Goal: Task Accomplishment & Management: Complete application form

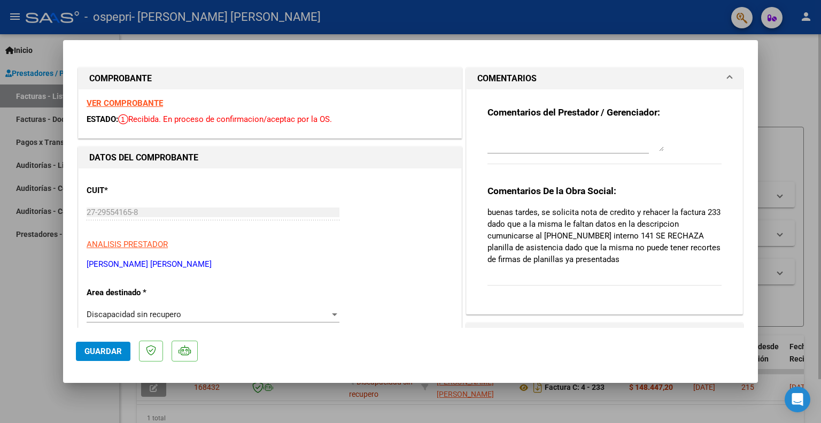
click at [775, 59] on div at bounding box center [410, 211] width 821 height 423
type input "$ 0,00"
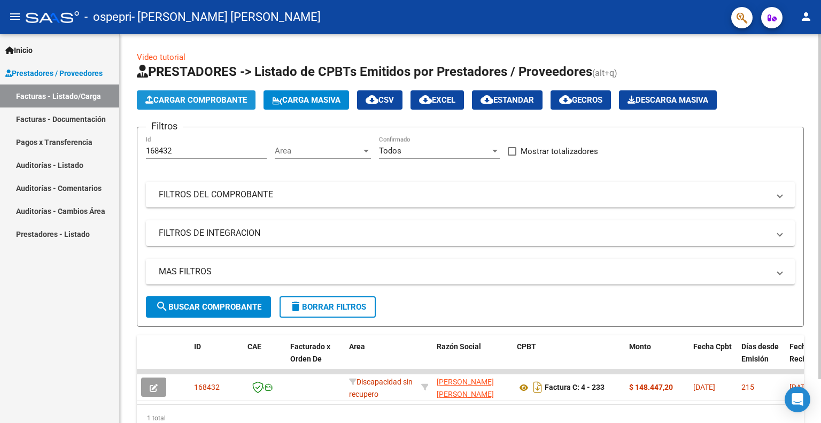
click at [170, 99] on span "Cargar Comprobante" at bounding box center [196, 100] width 102 height 10
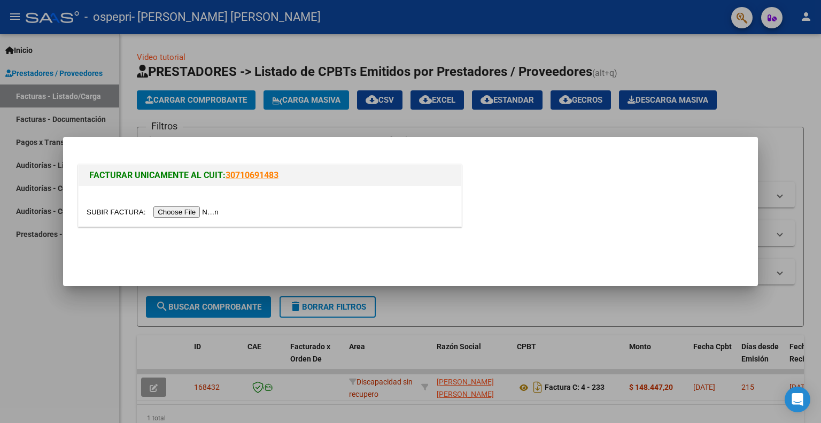
click at [176, 211] on input "file" at bounding box center [154, 211] width 135 height 11
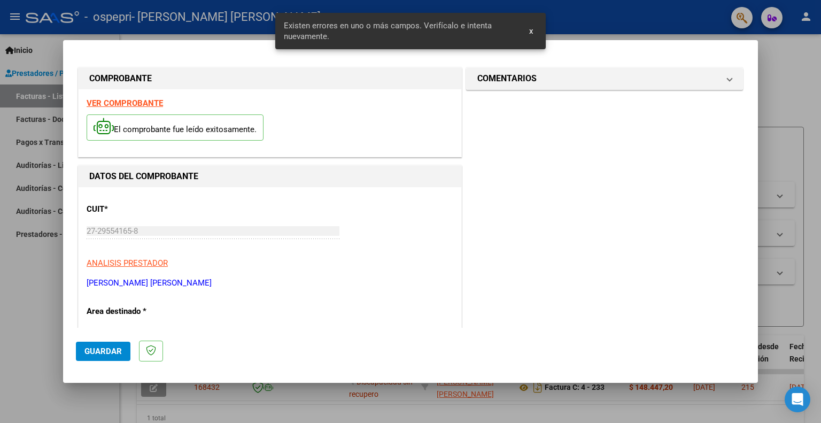
scroll to position [234, 0]
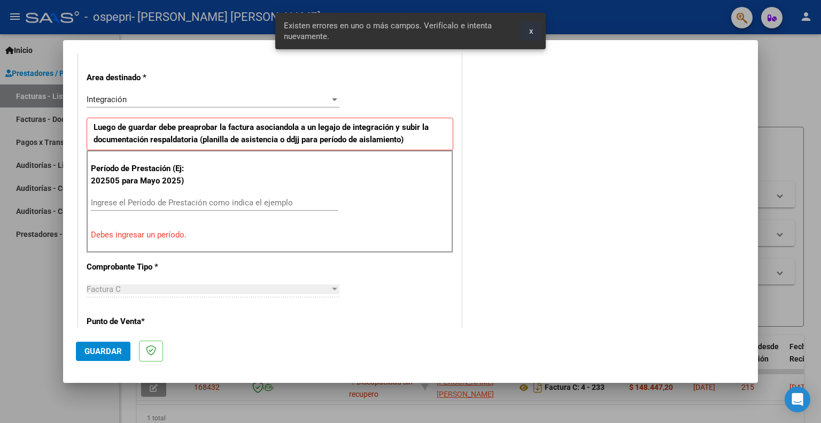
click at [531, 30] on span "x" at bounding box center [531, 31] width 4 height 10
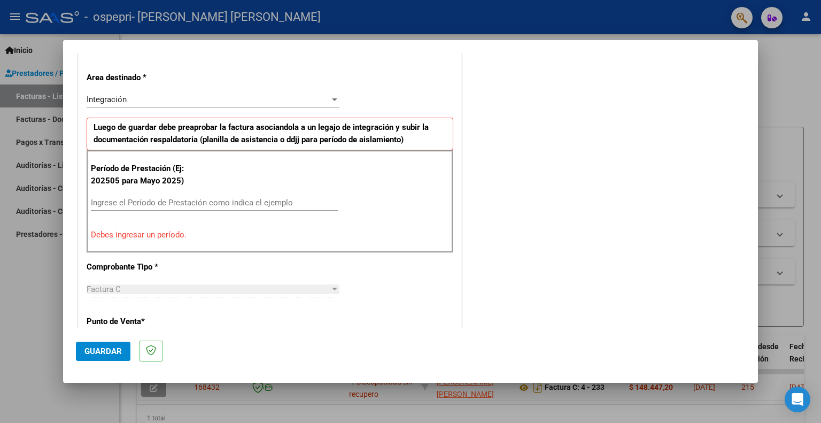
click at [787, 59] on div at bounding box center [410, 211] width 821 height 423
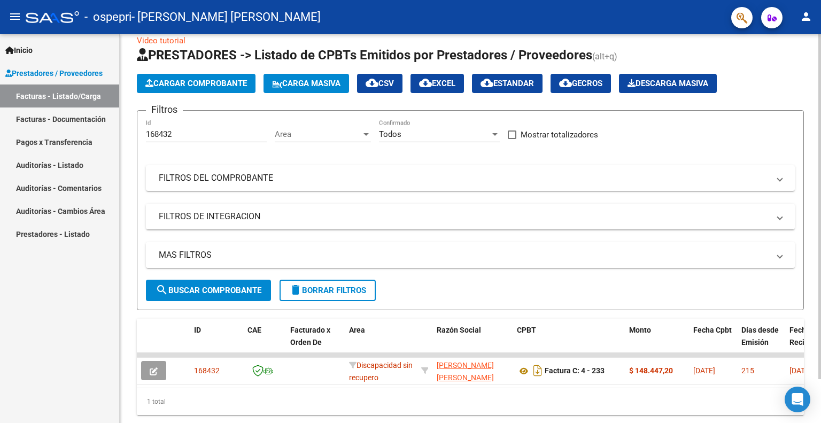
scroll to position [0, 0]
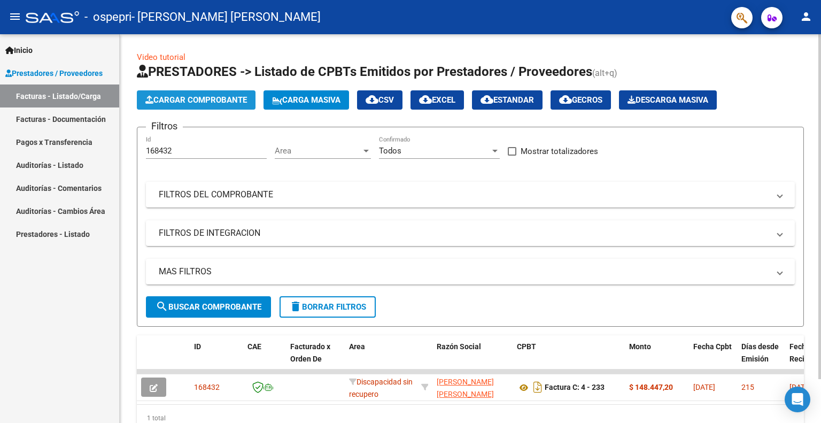
click at [205, 101] on span "Cargar Comprobante" at bounding box center [196, 100] width 102 height 10
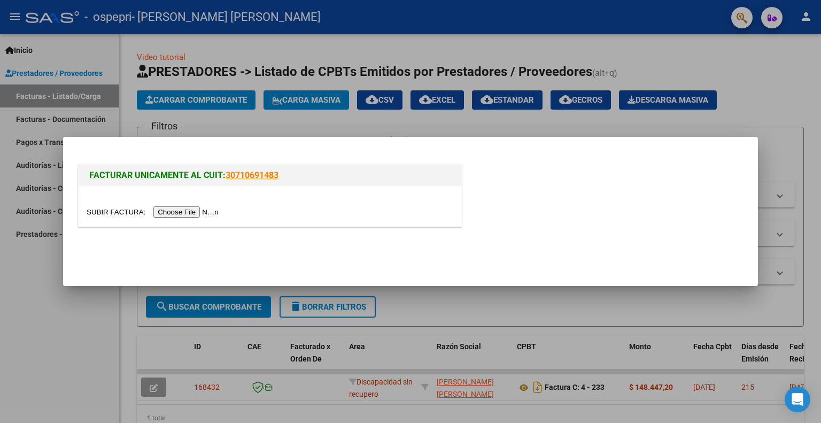
click at [209, 212] on input "file" at bounding box center [154, 211] width 135 height 11
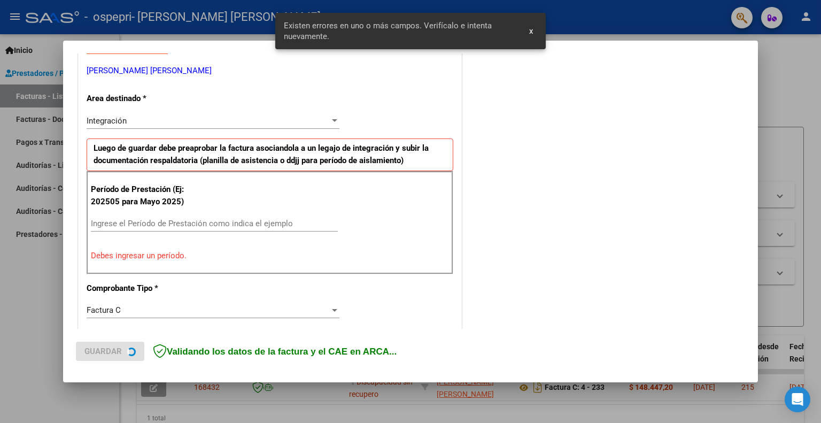
scroll to position [214, 0]
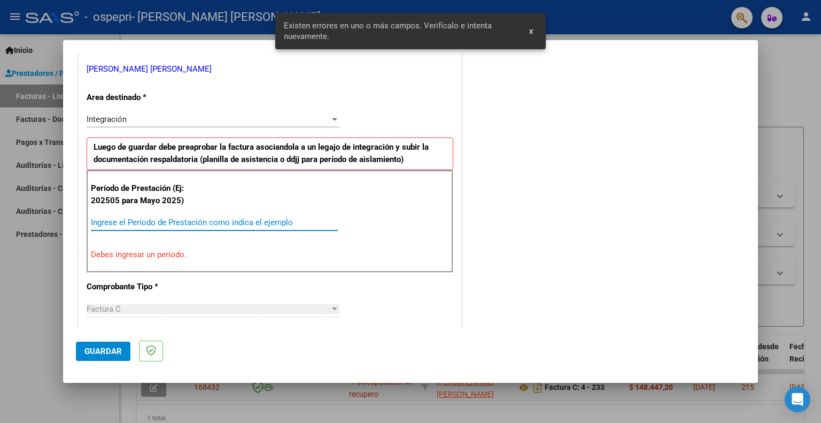
click at [116, 220] on input "Ingrese el Período de Prestación como indica el ejemplo" at bounding box center [214, 223] width 247 height 10
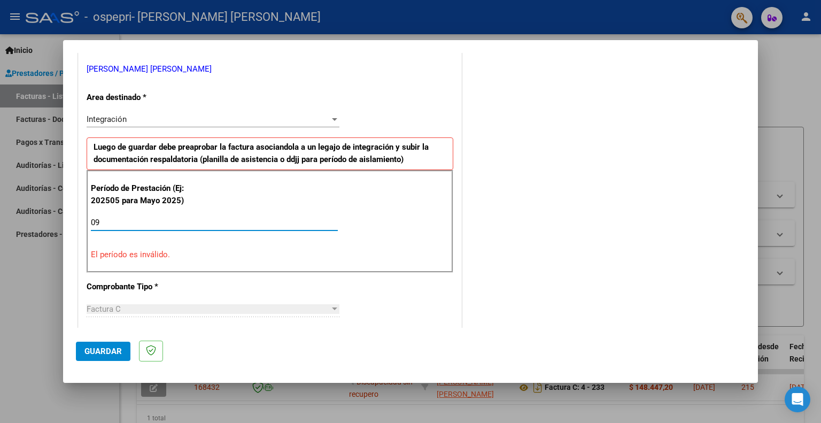
type input "0"
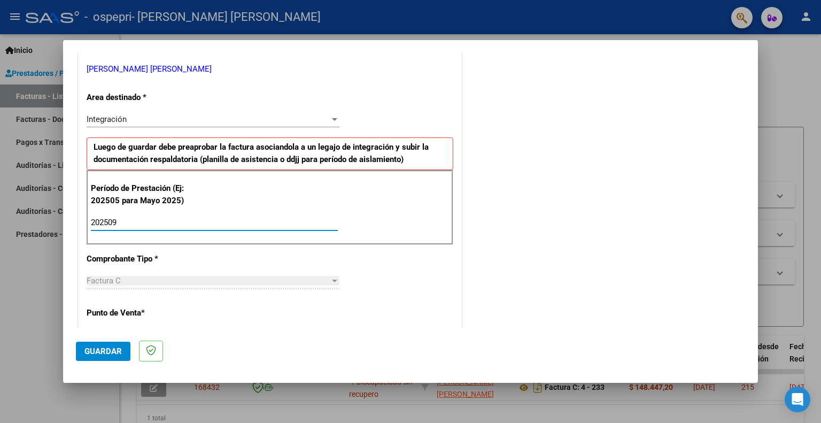
type input "202509"
click at [100, 347] on span "Guardar" at bounding box center [102, 351] width 37 height 10
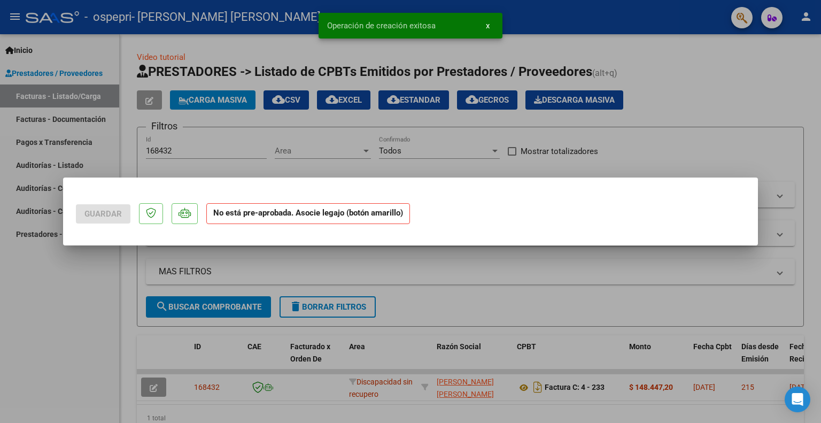
scroll to position [0, 0]
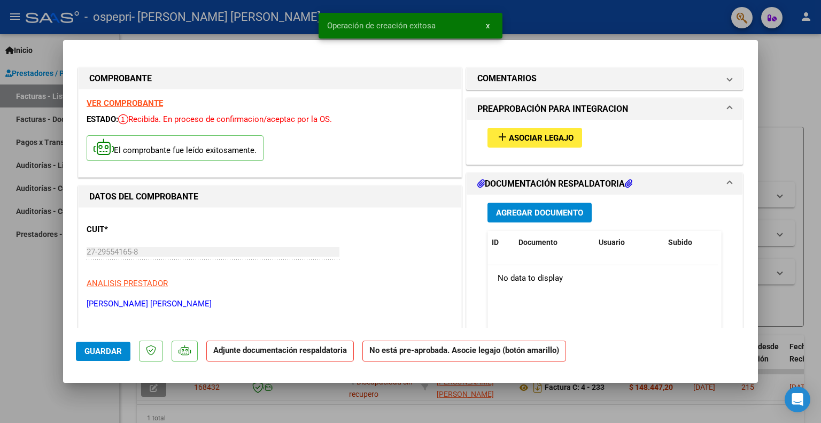
click at [571, 142] on button "add Asociar Legajo" at bounding box center [534, 138] width 95 height 20
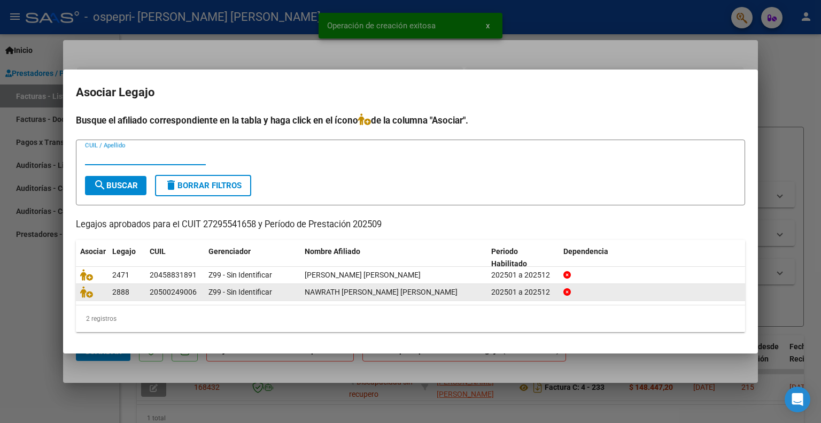
click at [327, 290] on span "NAWRATH [PERSON_NAME] [PERSON_NAME]" at bounding box center [381, 292] width 153 height 9
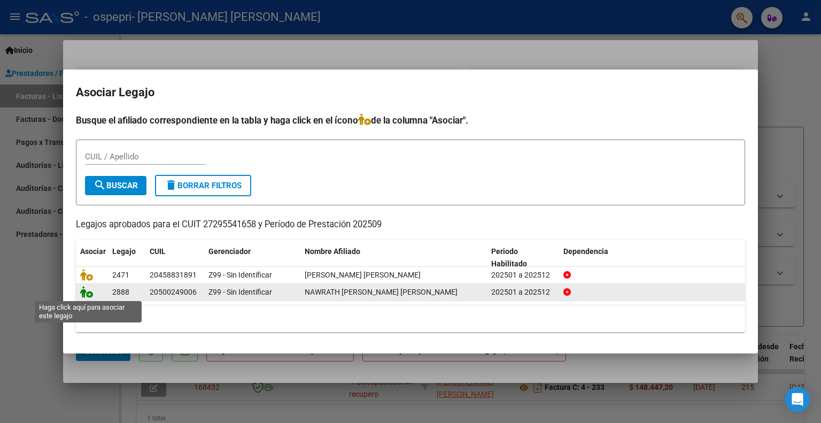
click at [86, 290] on icon at bounding box center [86, 292] width 13 height 12
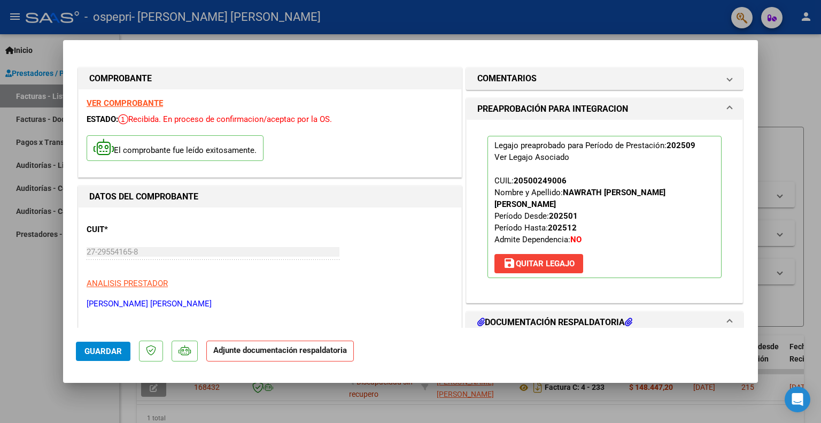
scroll to position [53, 0]
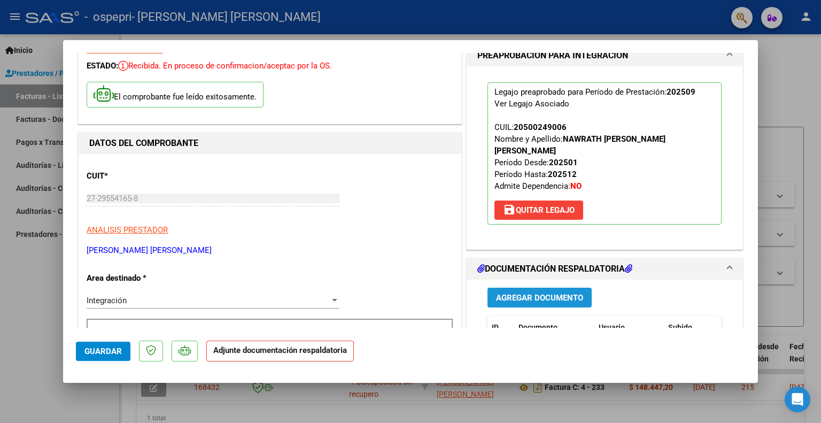
click at [550, 293] on span "Agregar Documento" at bounding box center [539, 298] width 87 height 10
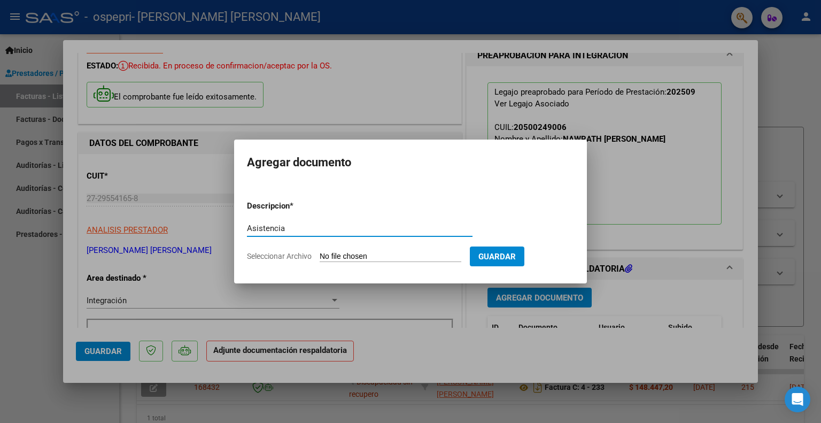
type input "Asistencia"
click at [423, 255] on input "Seleccionar Archivo" at bounding box center [391, 257] width 142 height 10
type input "C:\fakepath\1000488983.pdf"
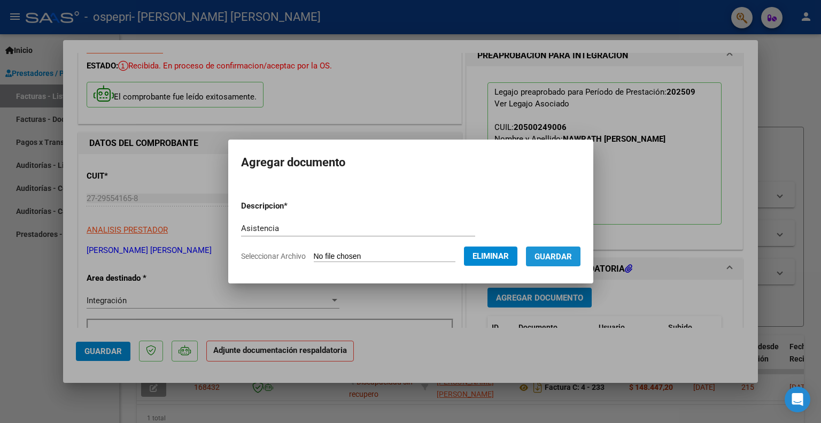
click at [549, 254] on span "Guardar" at bounding box center [552, 257] width 37 height 10
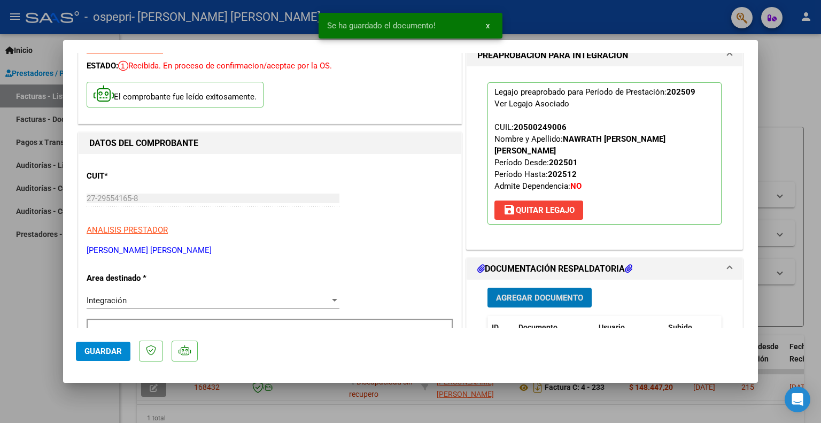
scroll to position [107, 0]
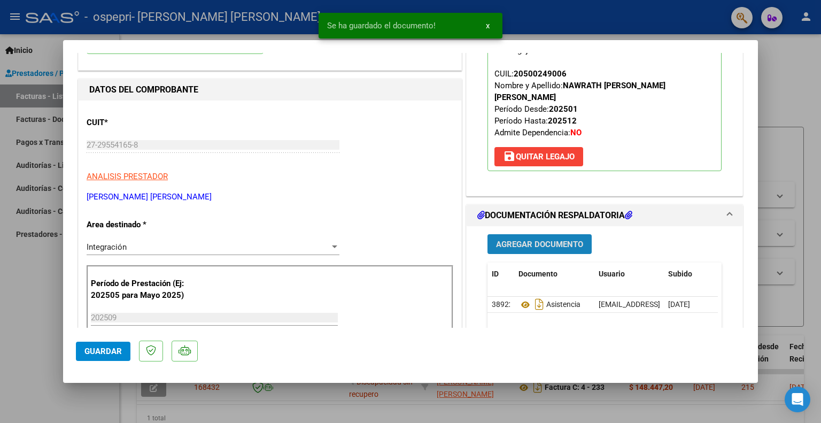
click at [546, 239] on span "Agregar Documento" at bounding box center [539, 244] width 87 height 10
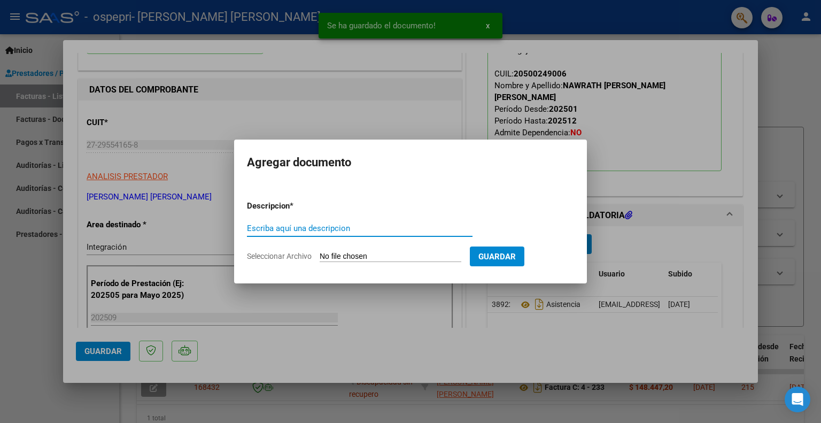
click at [299, 228] on input "Escriba aquí una descripcion" at bounding box center [360, 228] width 226 height 10
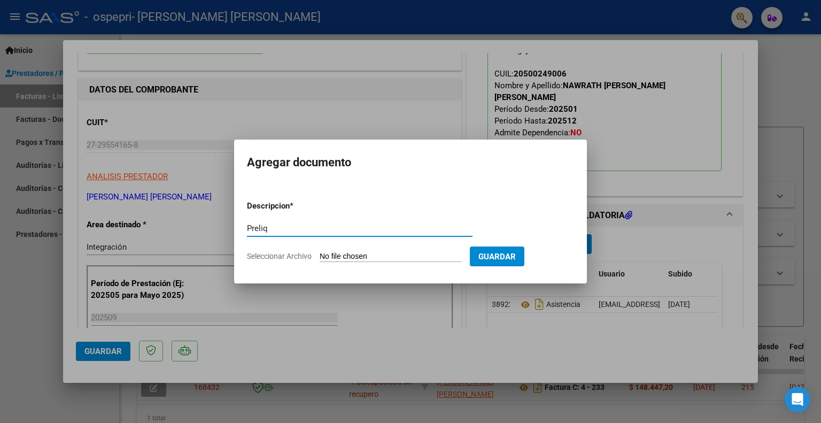
type input "Preliq"
drag, startPoint x: 502, startPoint y: 257, endPoint x: 503, endPoint y: 236, distance: 20.3
click at [502, 257] on span "Guardar" at bounding box center [496, 257] width 37 height 10
click at [398, 259] on input "Seleccionar Archivo" at bounding box center [391, 257] width 142 height 10
click at [413, 257] on input "Seleccionar Archivo" at bounding box center [391, 257] width 142 height 10
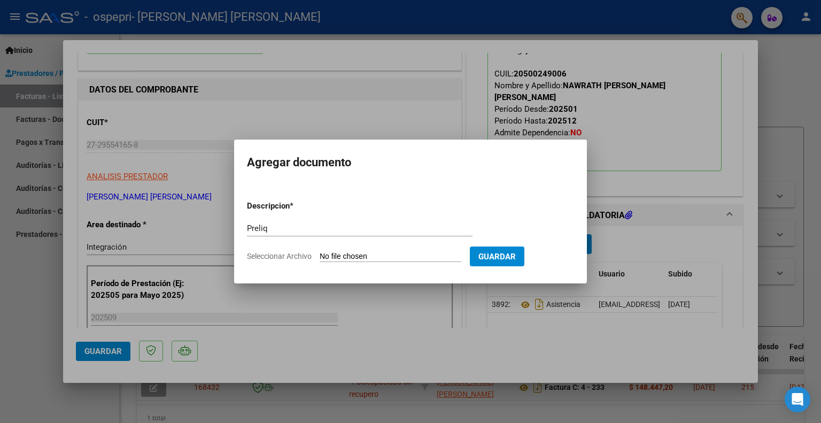
type input "C:\fakepath\apfmimpresionpreliq (7).pdf"
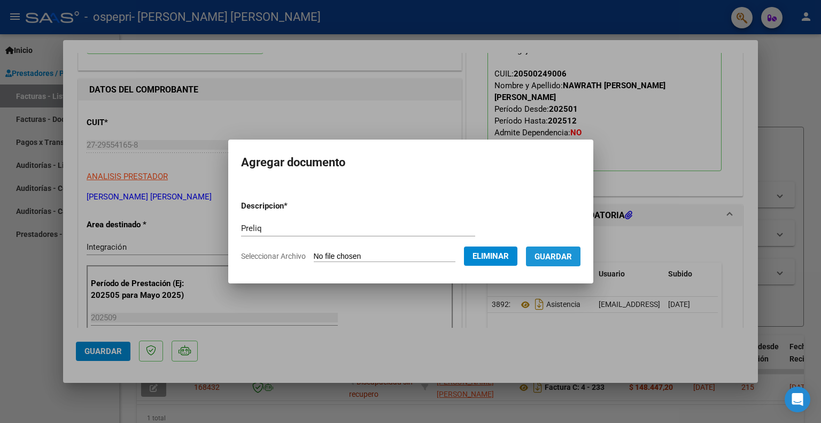
click at [562, 254] on span "Guardar" at bounding box center [552, 257] width 37 height 10
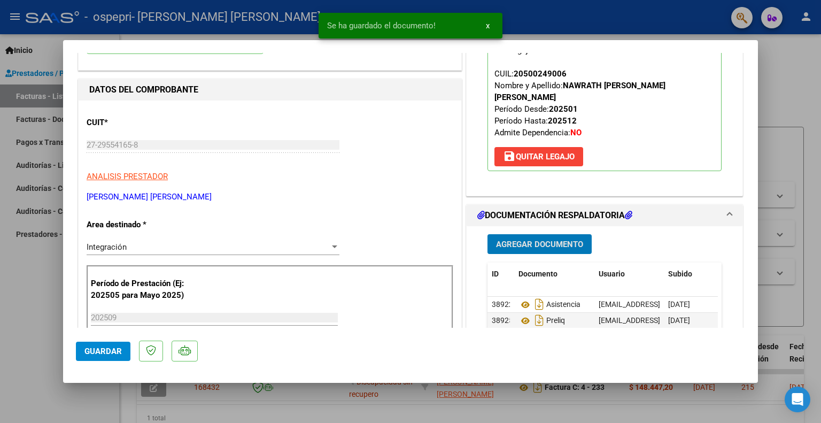
click at [118, 353] on span "Guardar" at bounding box center [102, 351] width 37 height 10
click at [817, 59] on div at bounding box center [410, 211] width 821 height 423
type input "$ 0,00"
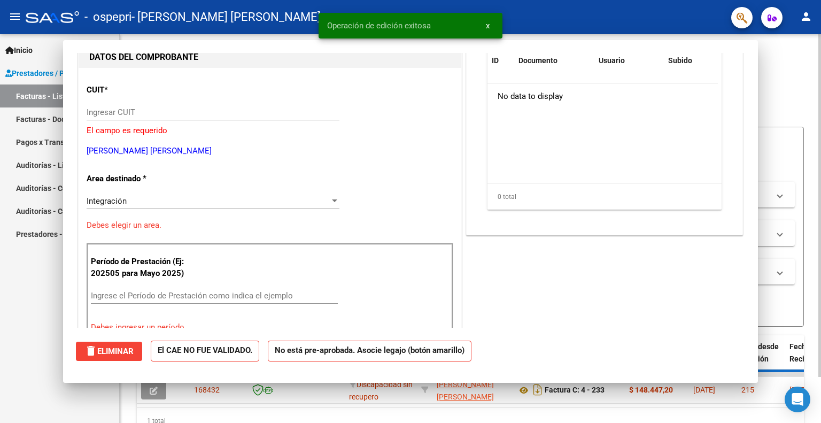
scroll to position [0, 0]
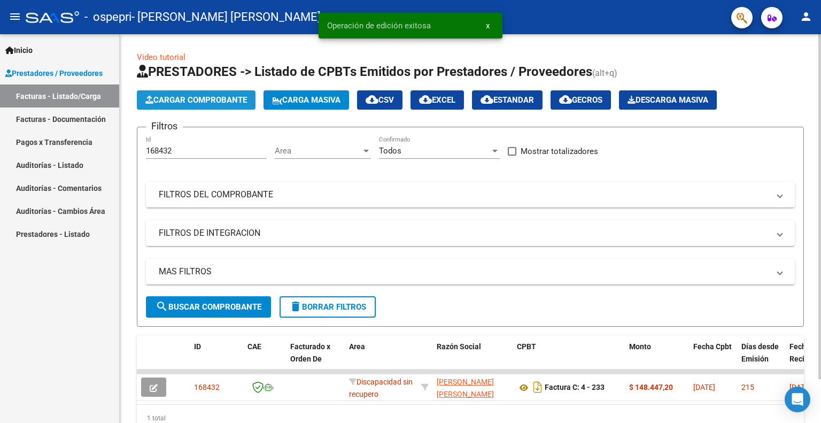
click at [198, 98] on span "Cargar Comprobante" at bounding box center [196, 100] width 102 height 10
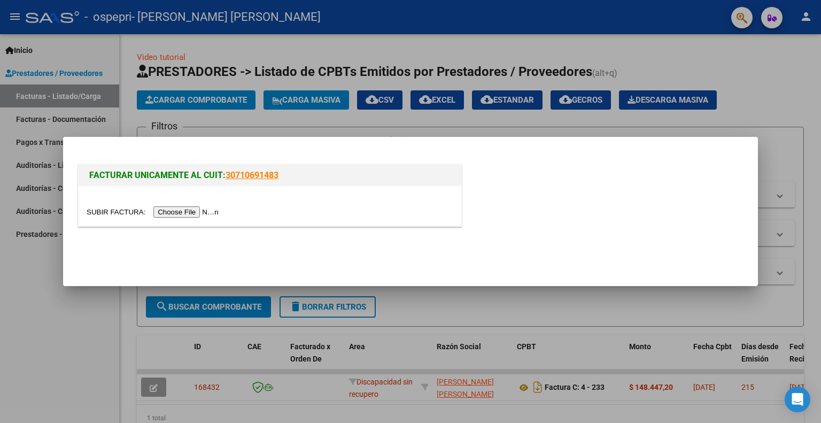
click at [191, 211] on input "file" at bounding box center [154, 211] width 135 height 11
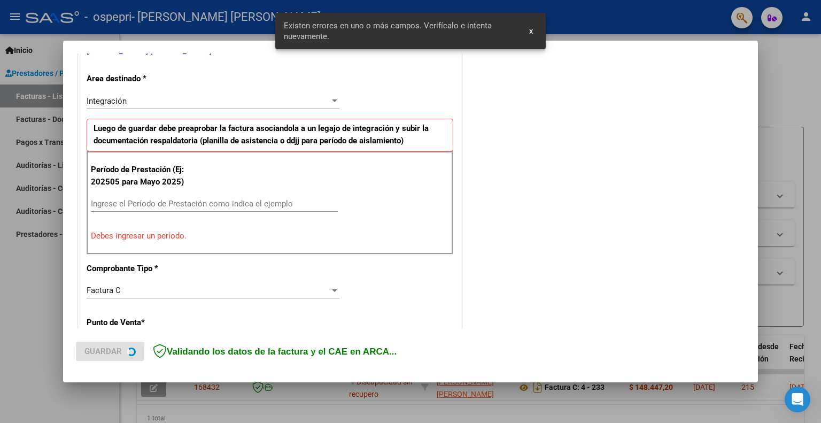
scroll to position [234, 0]
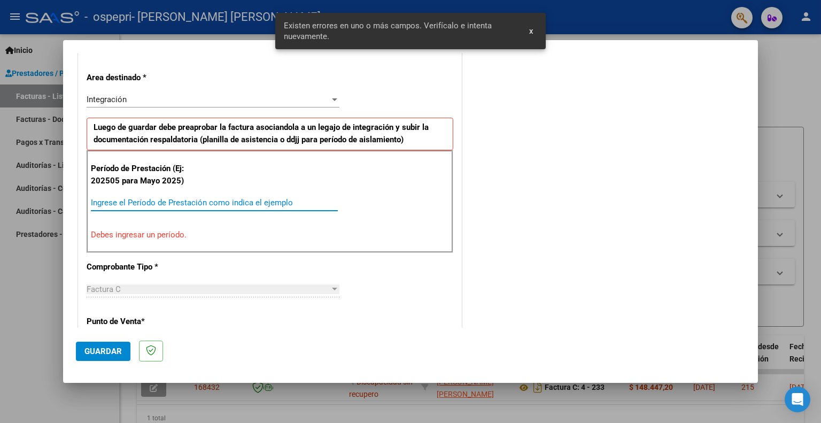
click at [121, 199] on input "Ingrese el Período de Prestación como indica el ejemplo" at bounding box center [214, 203] width 247 height 10
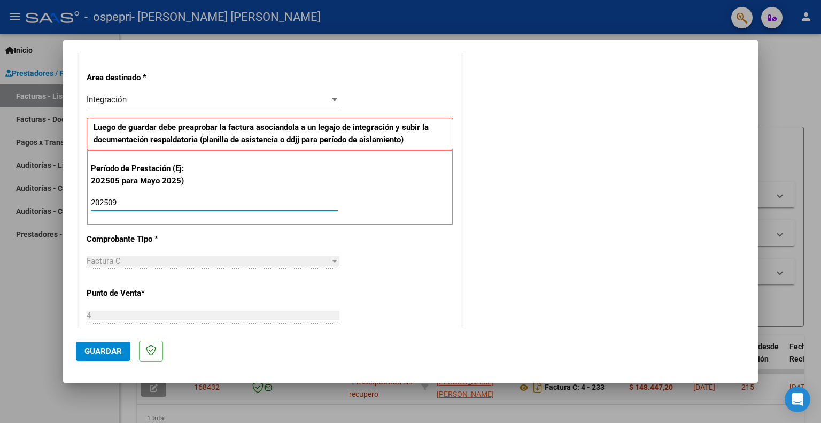
type input "202509"
click at [91, 351] on span "Guardar" at bounding box center [102, 351] width 37 height 10
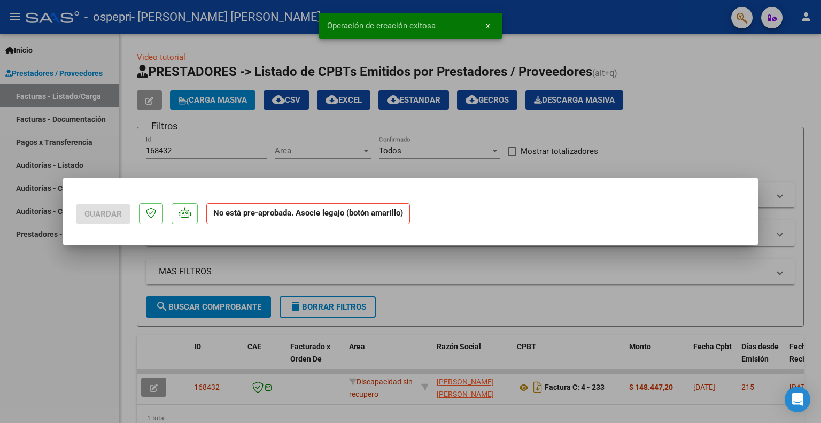
scroll to position [0, 0]
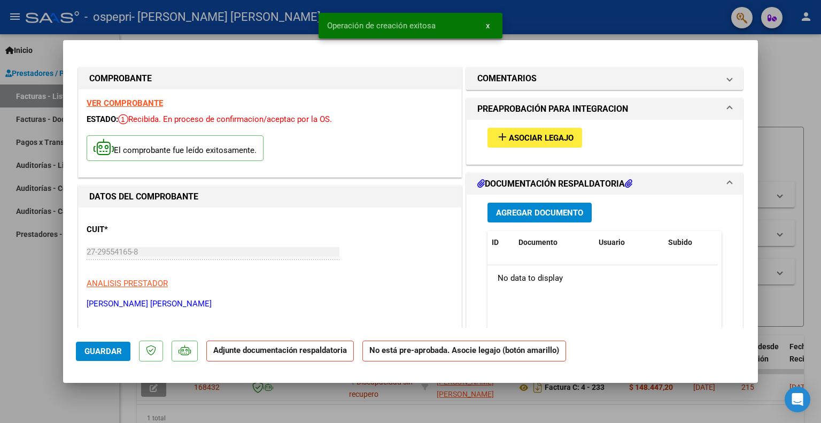
click at [509, 142] on span "Asociar Legajo" at bounding box center [541, 138] width 65 height 10
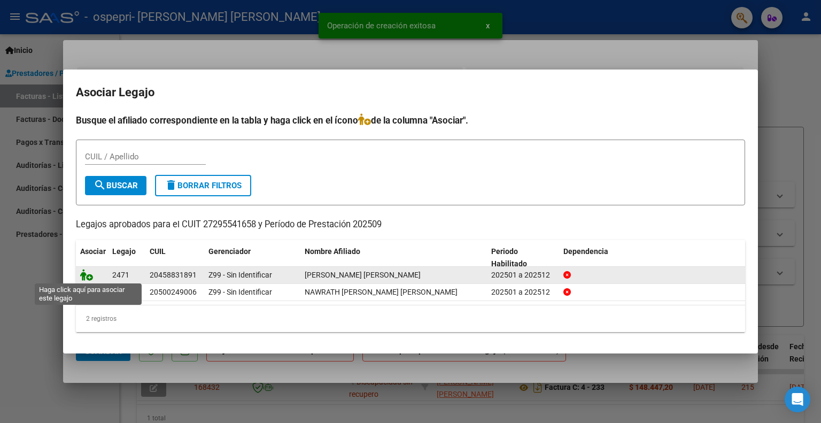
click at [86, 274] on icon at bounding box center [86, 275] width 13 height 12
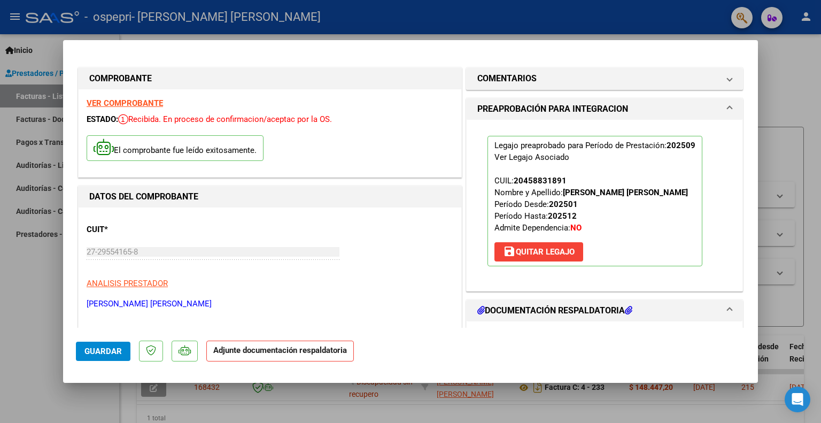
click at [526, 307] on h1 "DOCUMENTACIÓN RESPALDATORIA" at bounding box center [554, 310] width 155 height 13
click at [712, 311] on span "DOCUMENTACIÓN RESPALDATORIA" at bounding box center [602, 310] width 250 height 13
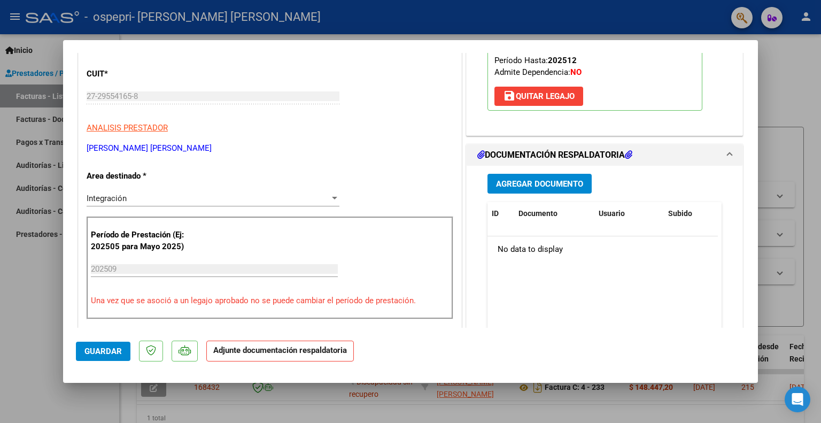
scroll to position [160, 0]
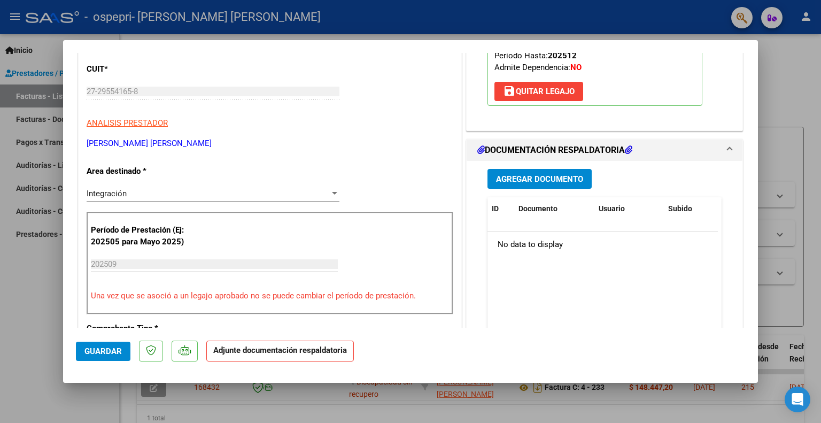
click at [540, 177] on span "Agregar Documento" at bounding box center [539, 179] width 87 height 10
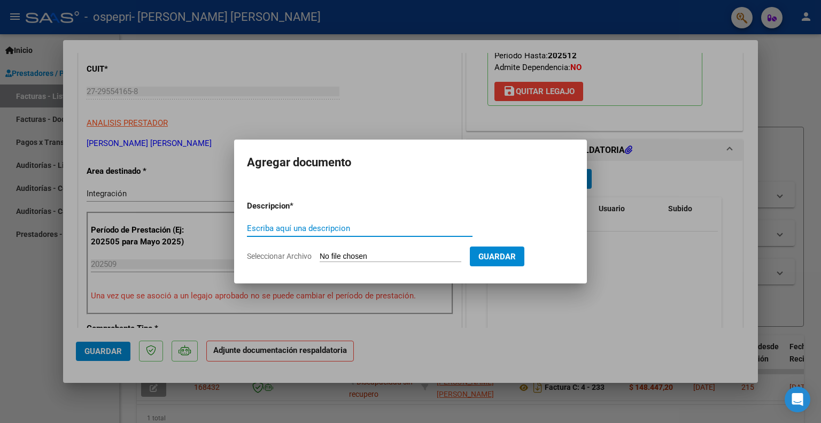
click at [330, 231] on input "Escriba aquí una descripcion" at bounding box center [360, 228] width 226 height 10
type input "Asistencia"
click at [416, 257] on input "Seleccionar Archivo" at bounding box center [391, 257] width 142 height 10
type input "C:\fakepath\1000488982.pdf"
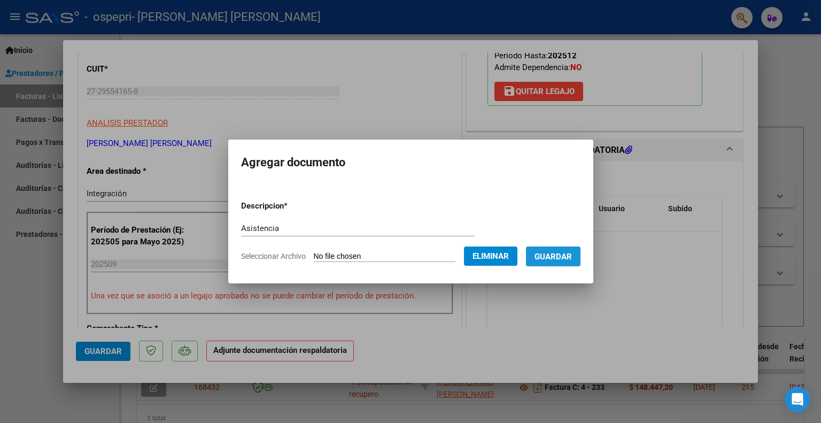
click at [565, 257] on span "Guardar" at bounding box center [552, 257] width 37 height 10
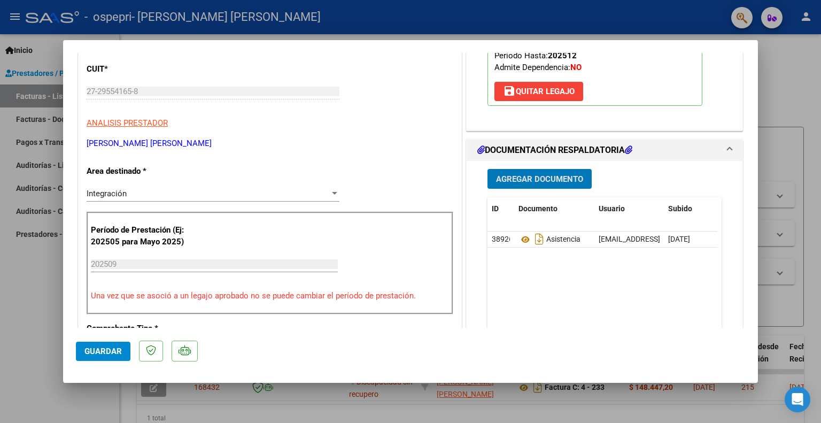
click at [508, 177] on span "Agregar Documento" at bounding box center [539, 179] width 87 height 10
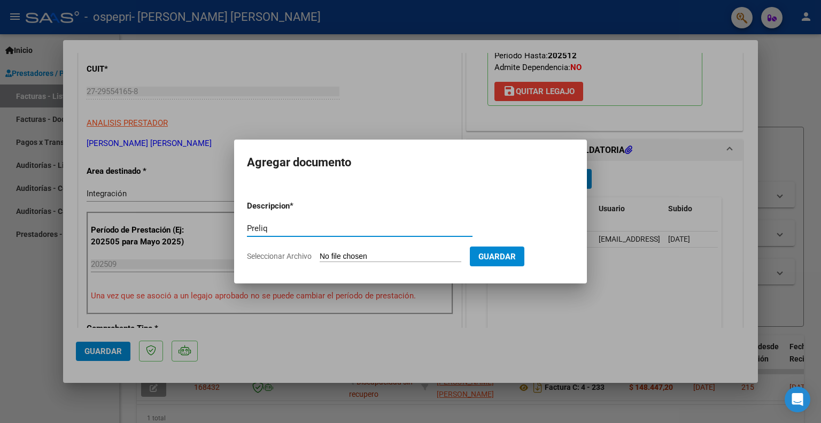
type input "Preliq"
click at [417, 254] on input "Seleccionar Archivo" at bounding box center [391, 257] width 142 height 10
click at [355, 255] on input "Seleccionar Archivo" at bounding box center [391, 257] width 142 height 10
type input "C:\fakepath\apfmimpresionpreliq (9).pdf"
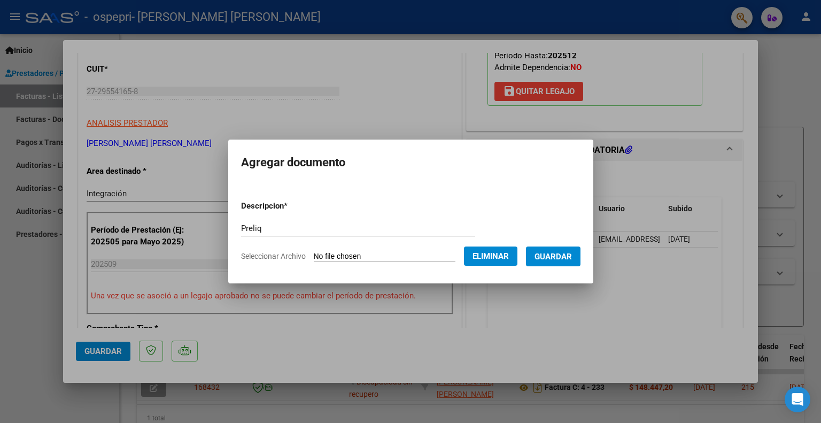
click at [554, 260] on span "Guardar" at bounding box center [552, 257] width 37 height 10
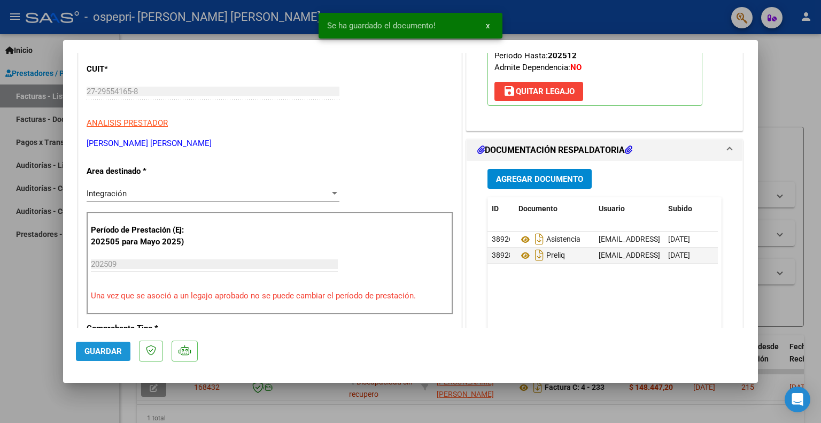
click at [94, 354] on span "Guardar" at bounding box center [102, 351] width 37 height 10
click at [795, 56] on div at bounding box center [410, 211] width 821 height 423
type input "$ 0,00"
